Goal: Information Seeking & Learning: Understand process/instructions

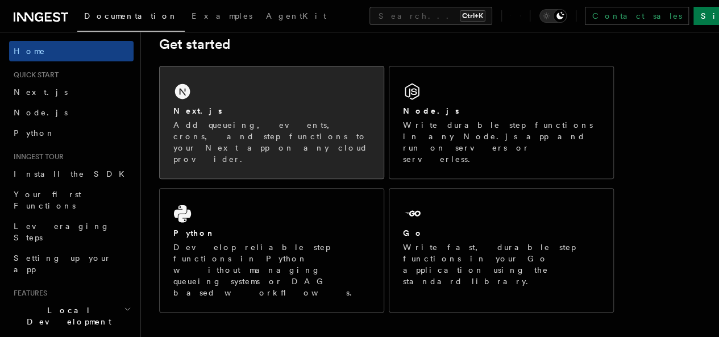
click at [282, 118] on div "Next.js Add queueing, events, crons, and step functions to your Next app on any…" at bounding box center [272, 123] width 224 height 112
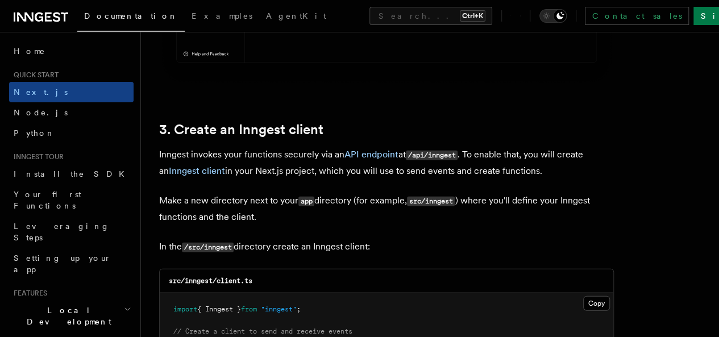
scroll to position [1324, 0]
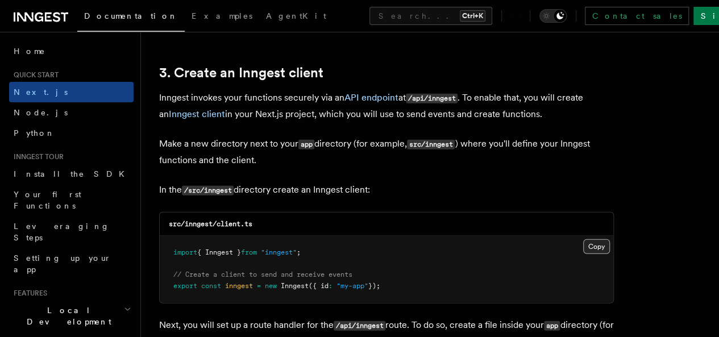
click at [583, 239] on button "Copy Copied" at bounding box center [596, 246] width 27 height 15
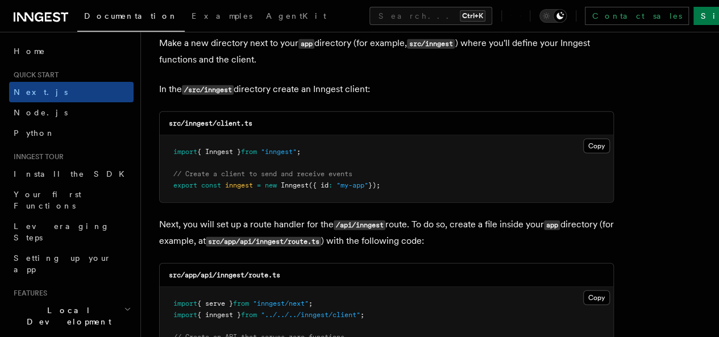
scroll to position [1551, 0]
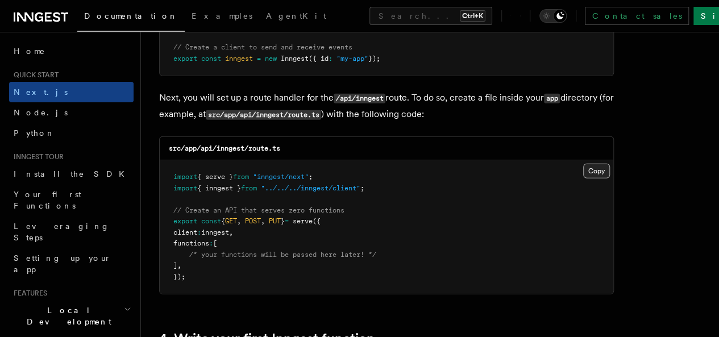
click at [583, 164] on button "Copy Copied" at bounding box center [596, 171] width 27 height 15
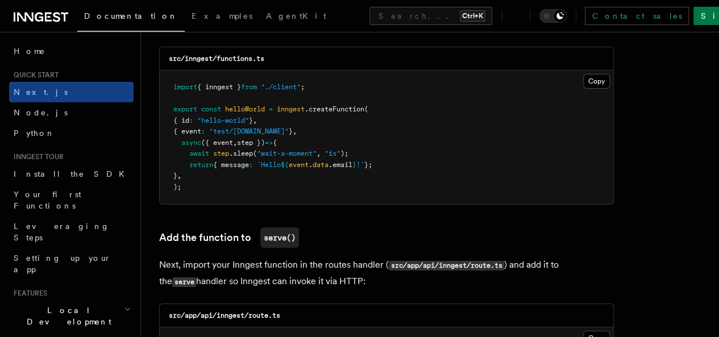
scroll to position [2006, 0]
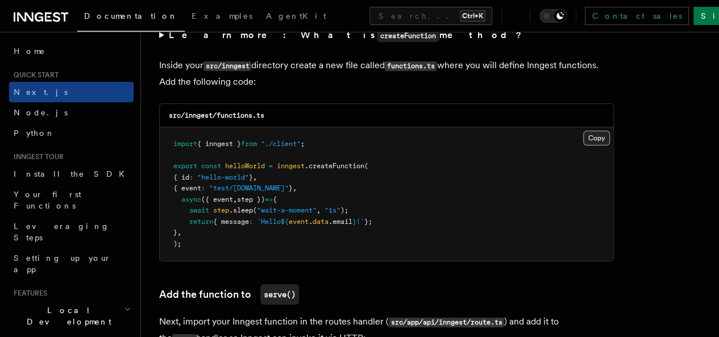
click at [583, 131] on button "Copy Copied" at bounding box center [596, 138] width 27 height 15
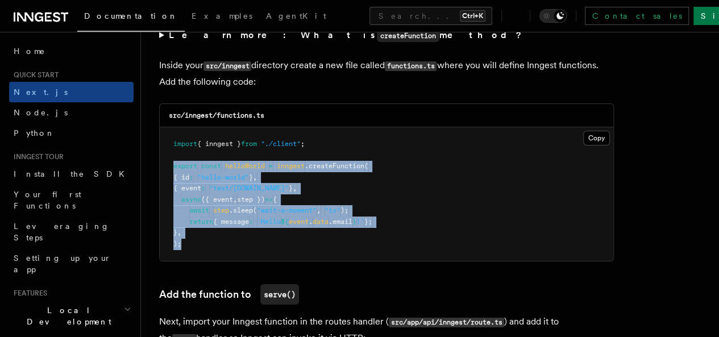
drag, startPoint x: 174, startPoint y: 159, endPoint x: 189, endPoint y: 236, distance: 78.7
click at [189, 236] on pre "import { inngest } from "./client" ; export const helloWorld = inngest .createF…" at bounding box center [387, 194] width 454 height 134
copy code "export const helloWorld = inngest .createFunction ( { id : "hello-world" } , { …"
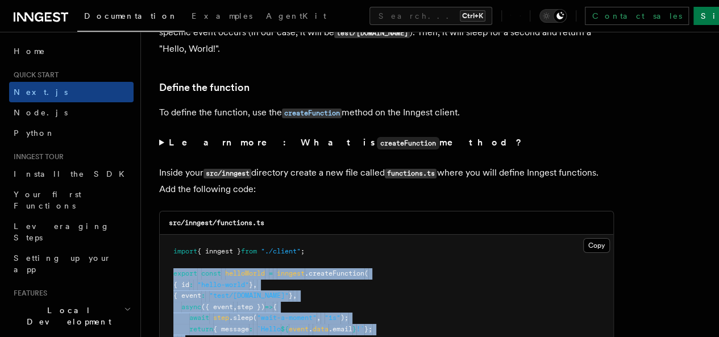
scroll to position [1949, 0]
